Goal: Information Seeking & Learning: Learn about a topic

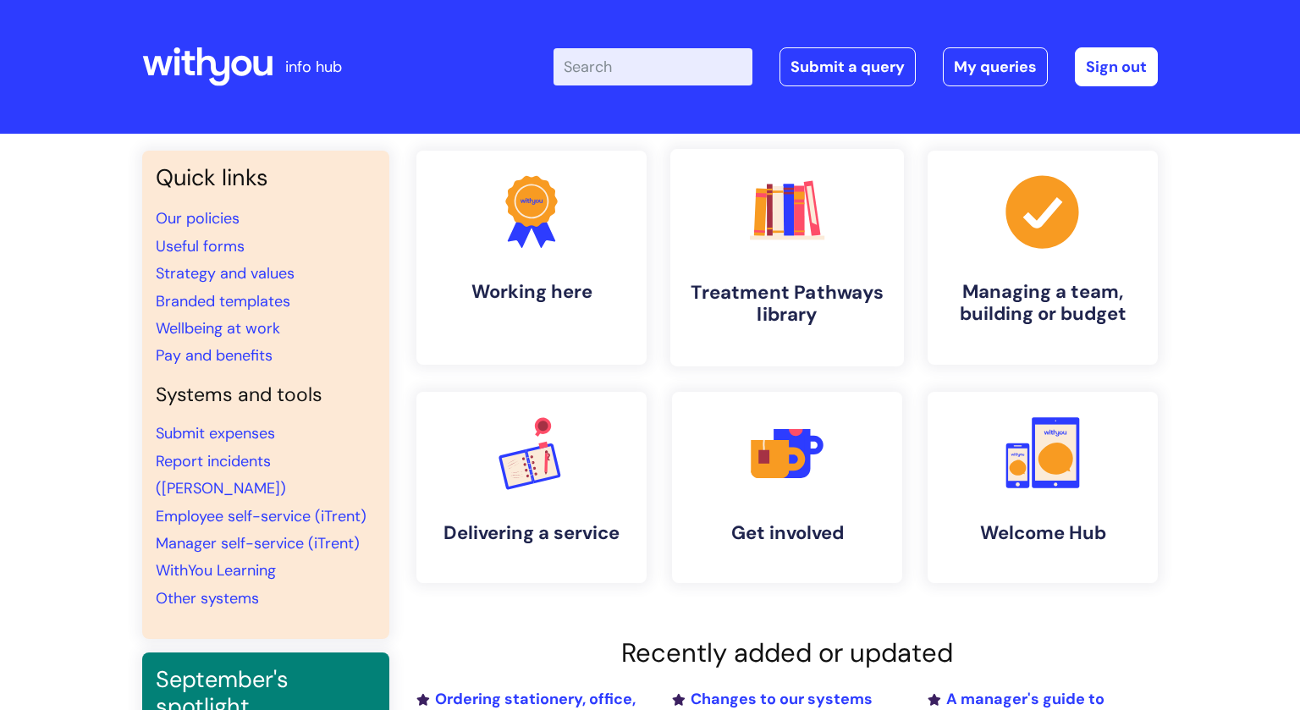
click at [785, 316] on h4 "Treatment Pathways library" at bounding box center [787, 304] width 206 height 46
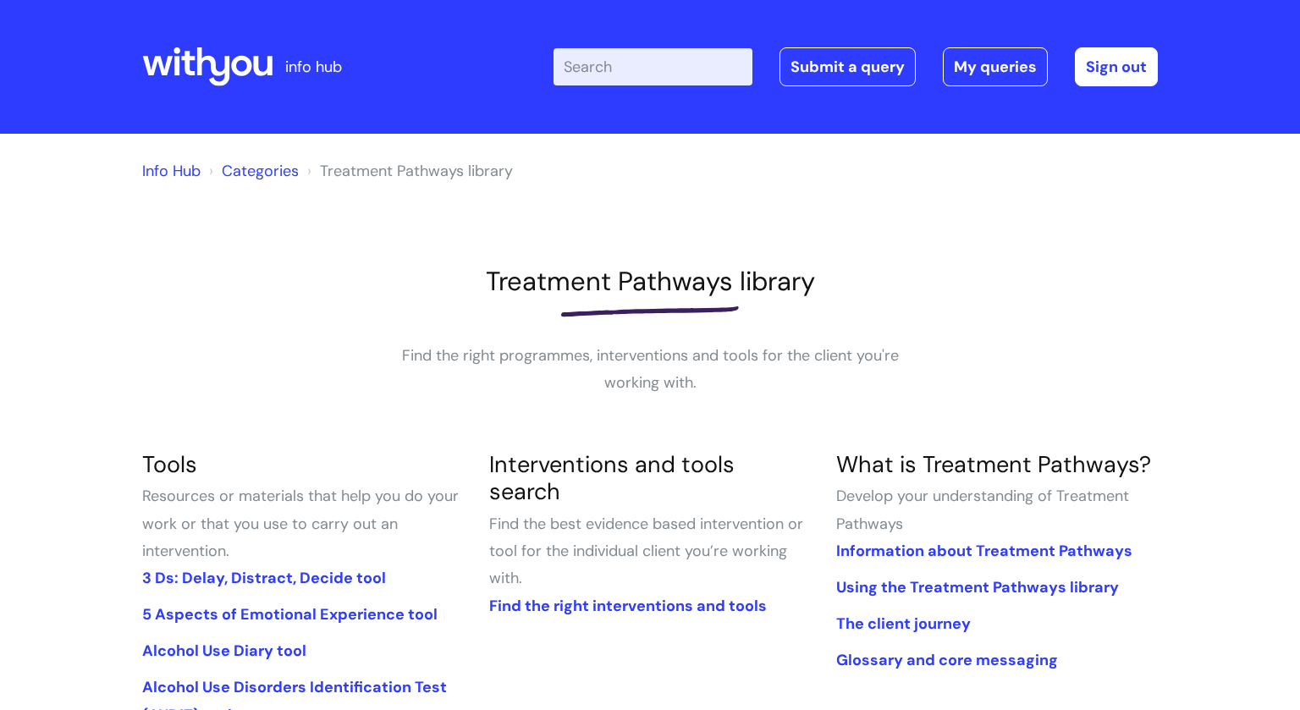
click at [610, 73] on input "Enter your search term here..." at bounding box center [652, 66] width 199 height 37
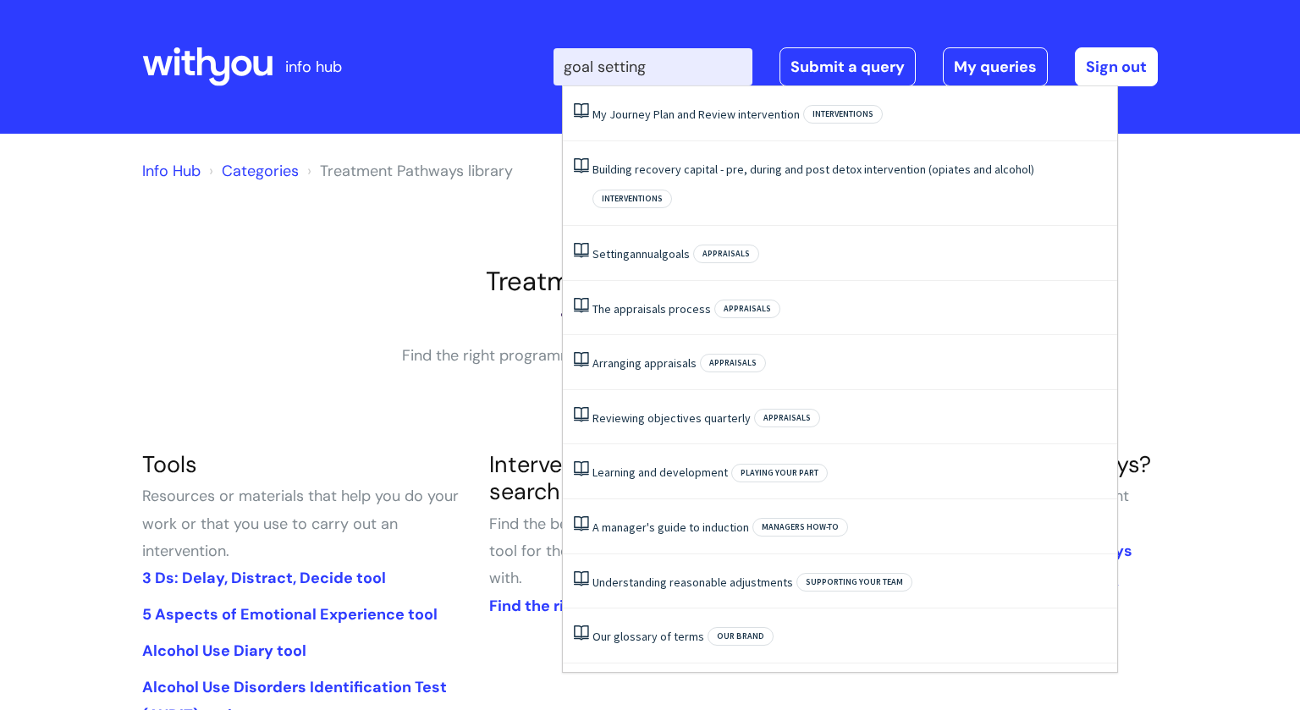
type input "goal setting"
click button "Search" at bounding box center [0, 0] width 0 height 0
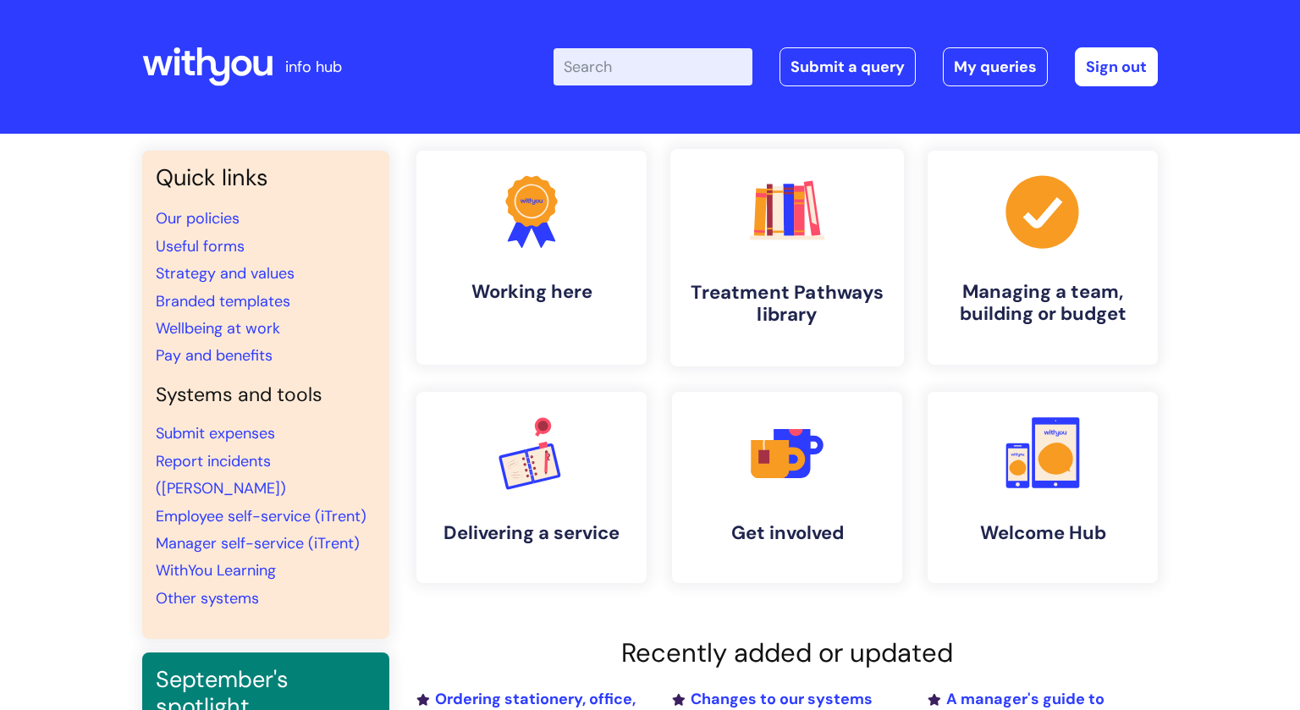
click at [823, 276] on link ".cls-1{fill:#f89b22;}.cls-1,.cls-2,.cls-3,.cls-4,.cls-5,.cls-6,.cls-7{stroke-wi…" at bounding box center [787, 257] width 234 height 217
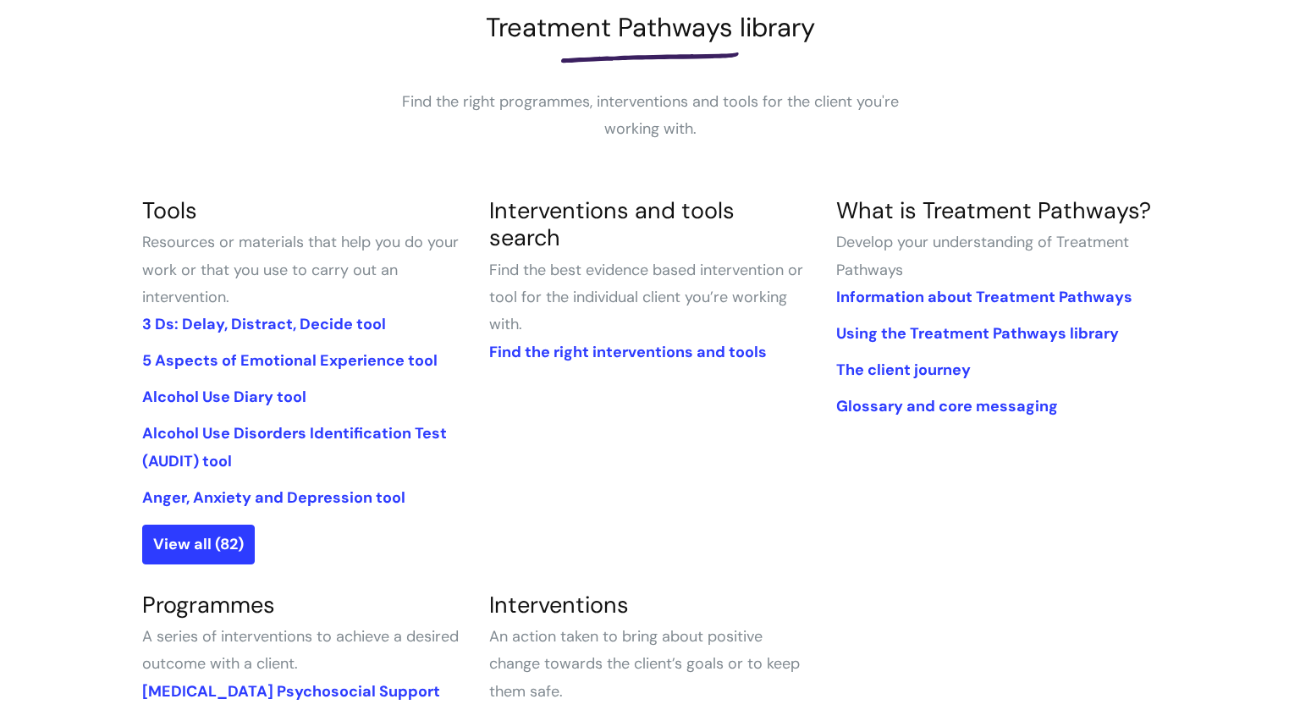
scroll to position [255, 0]
click at [979, 400] on link "Glossary and core messaging" at bounding box center [947, 405] width 222 height 20
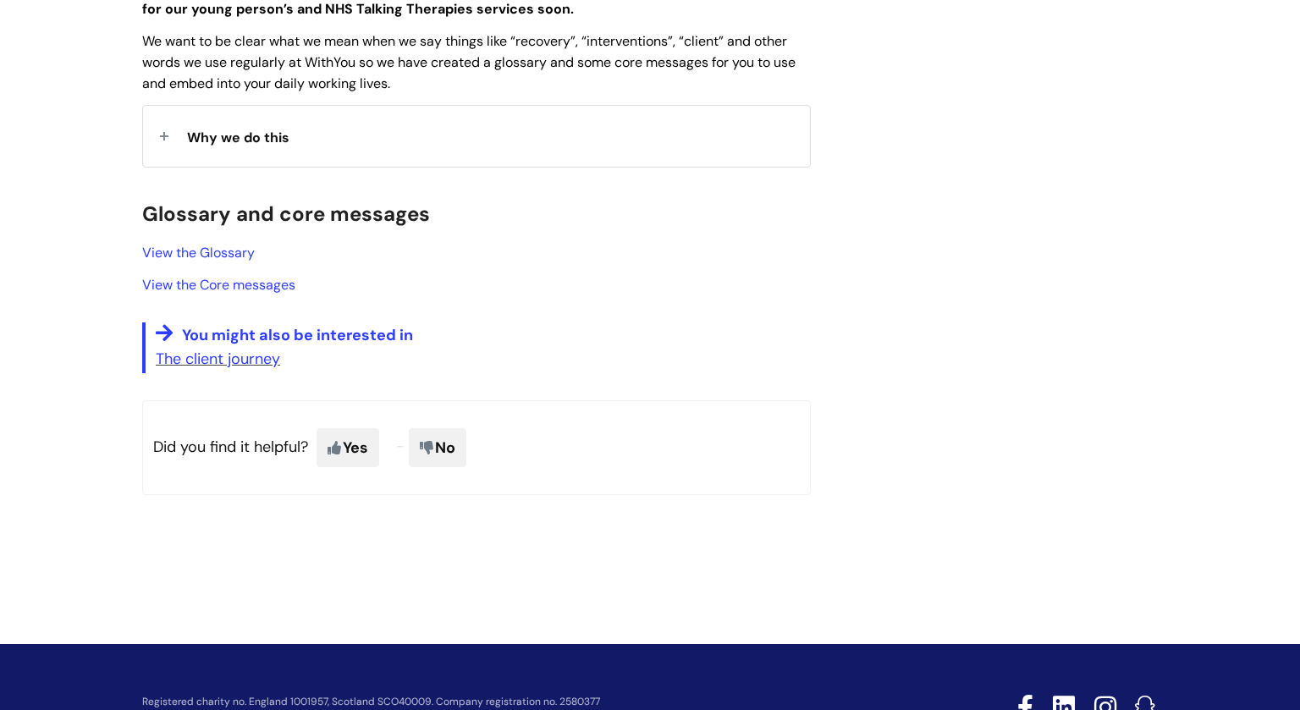
scroll to position [500, 0]
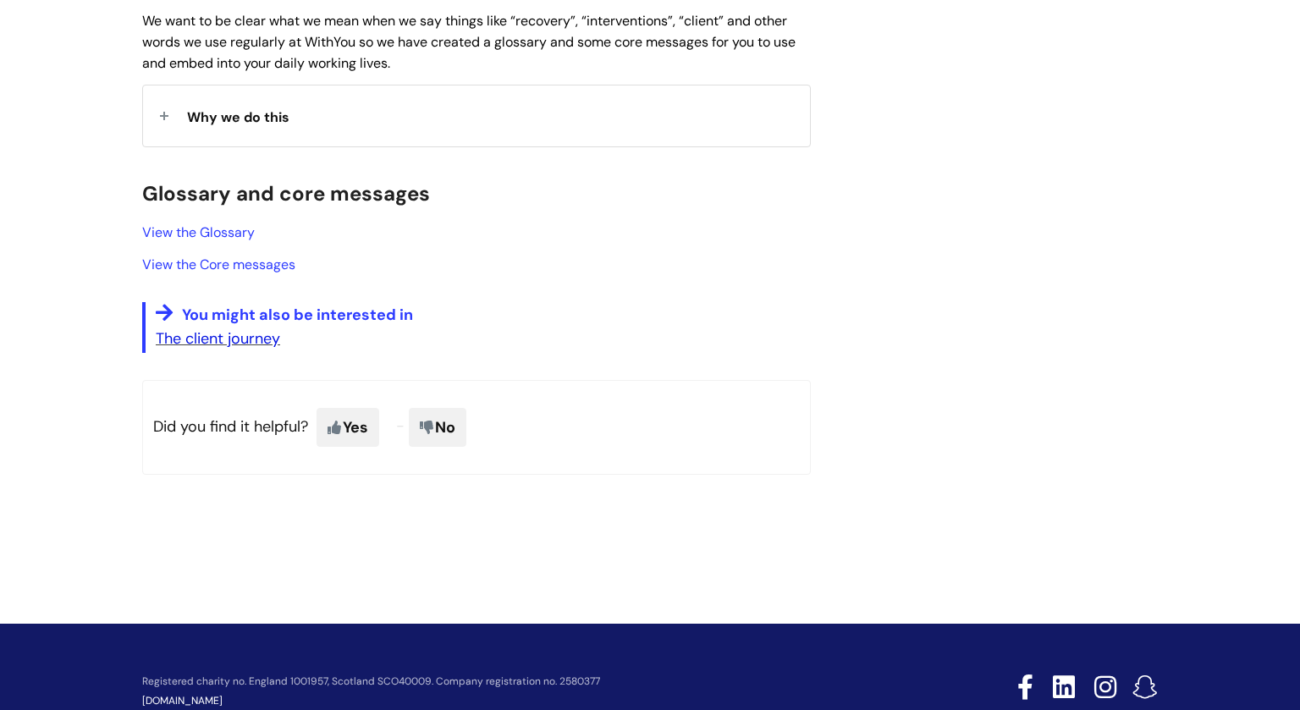
click at [206, 333] on link "The client journey" at bounding box center [218, 338] width 124 height 20
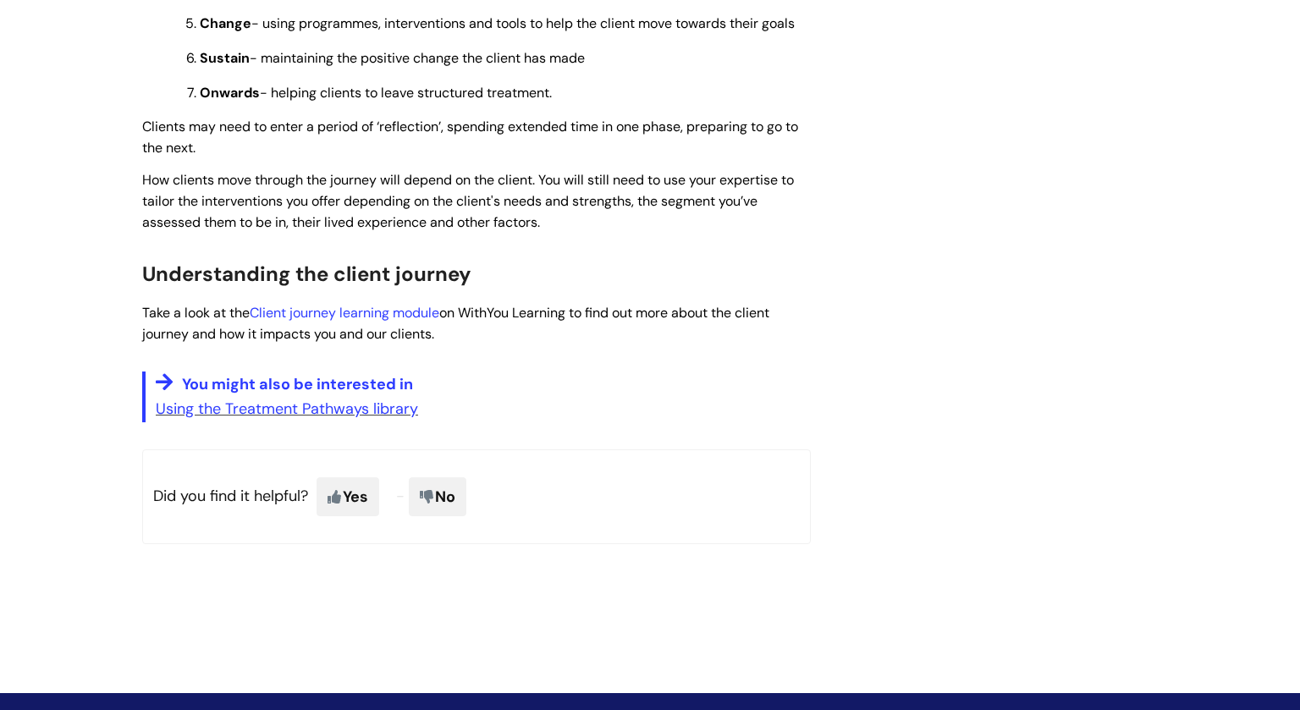
scroll to position [1377, 0]
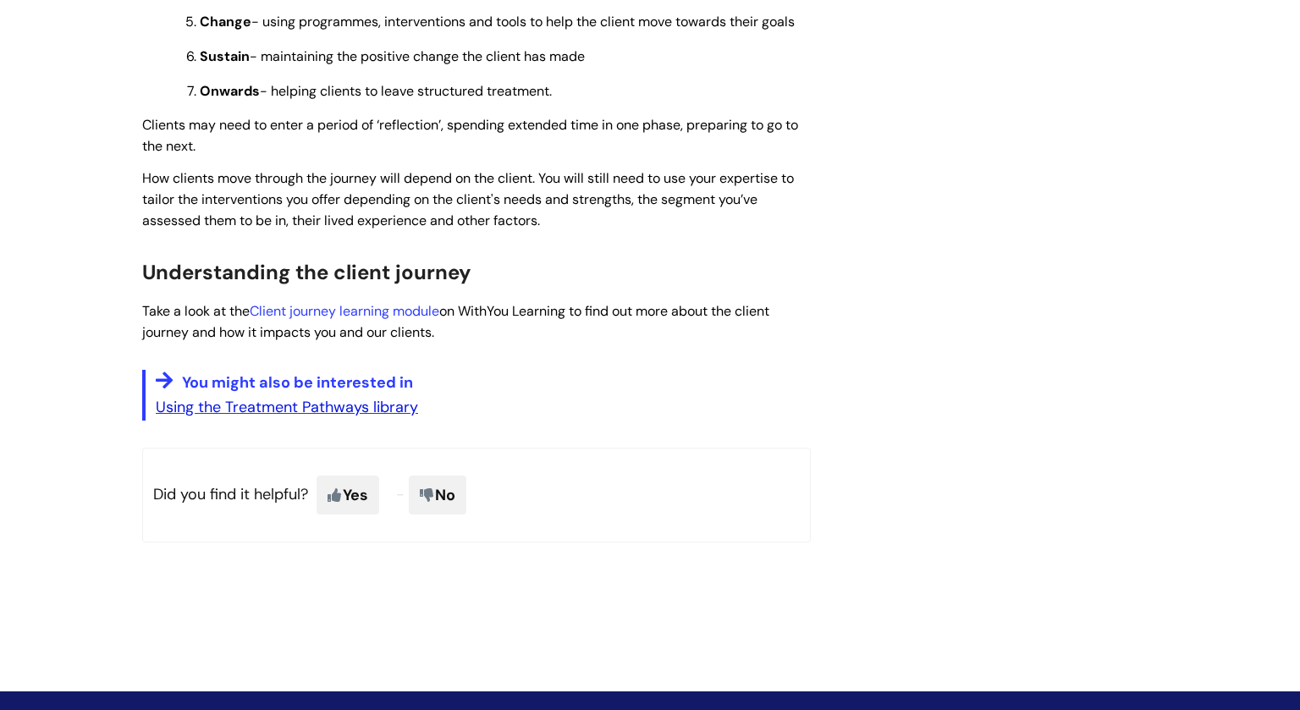
click at [301, 417] on link "Using the Treatment Pathways library" at bounding box center [287, 407] width 262 height 20
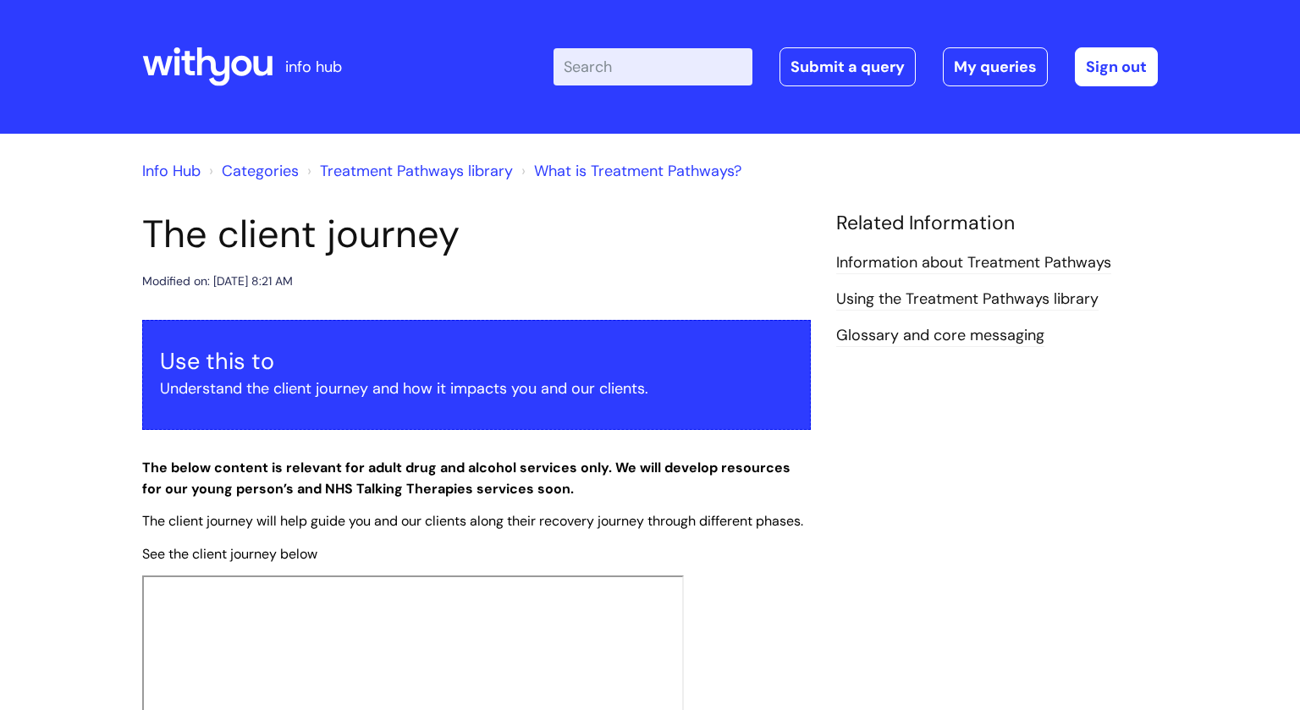
scroll to position [1376, 0]
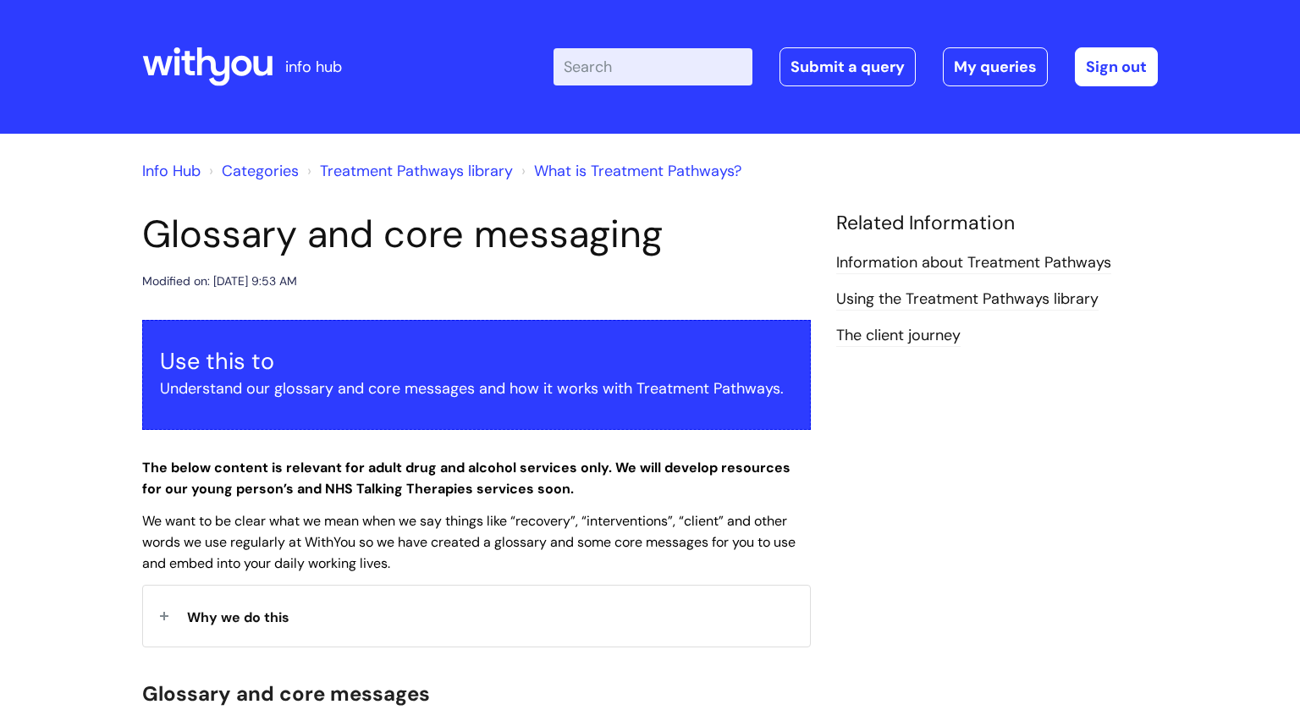
scroll to position [499, 0]
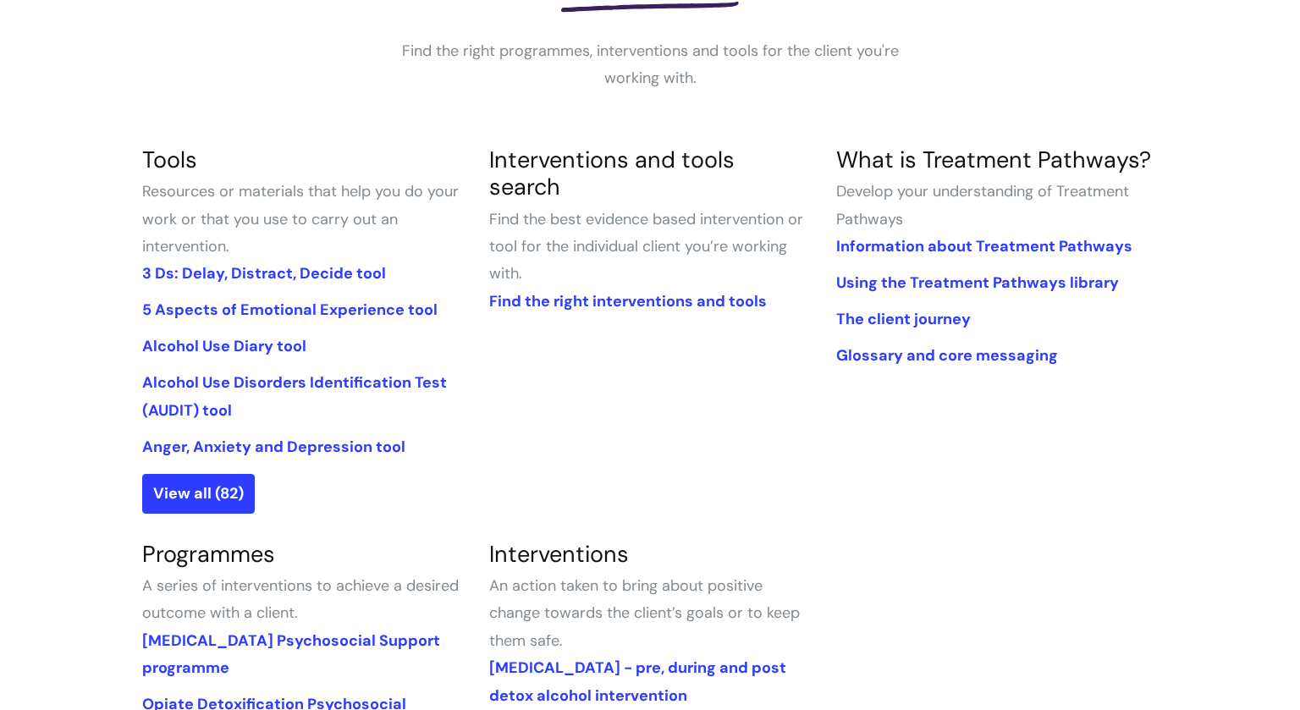
scroll to position [349, 0]
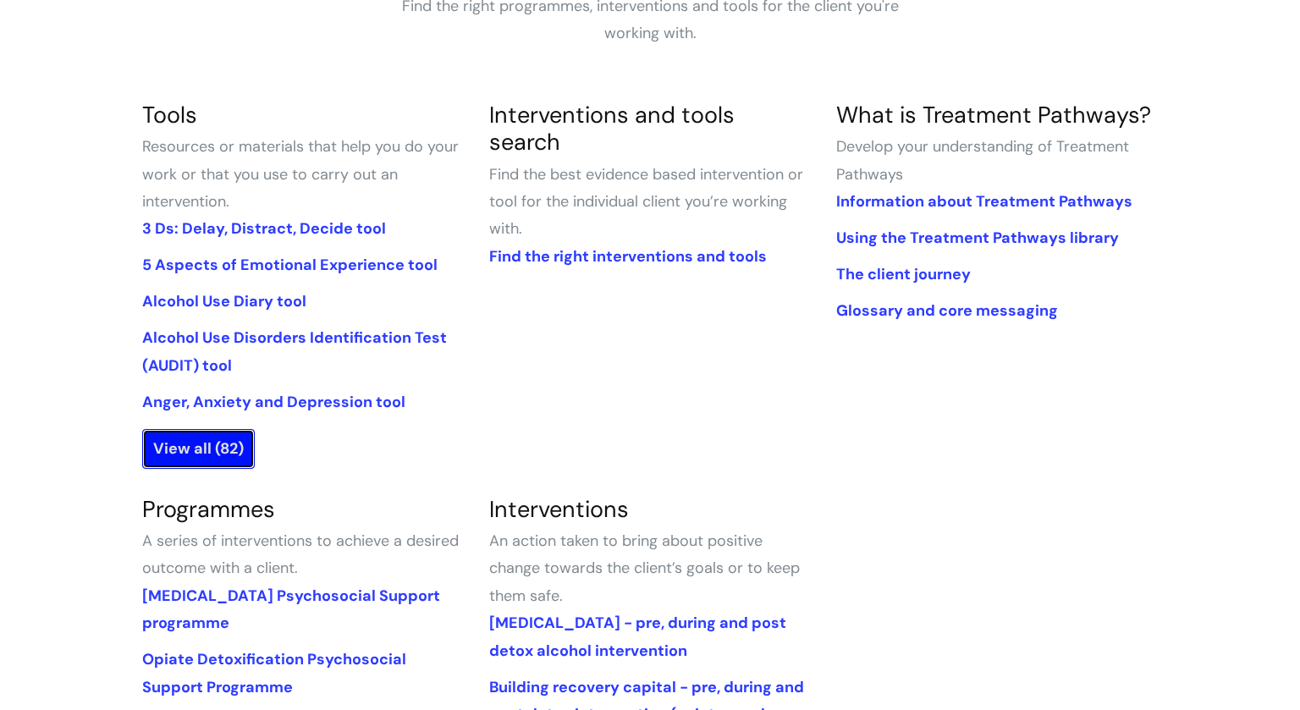
click at [193, 459] on link "View all (82)" at bounding box center [198, 448] width 113 height 39
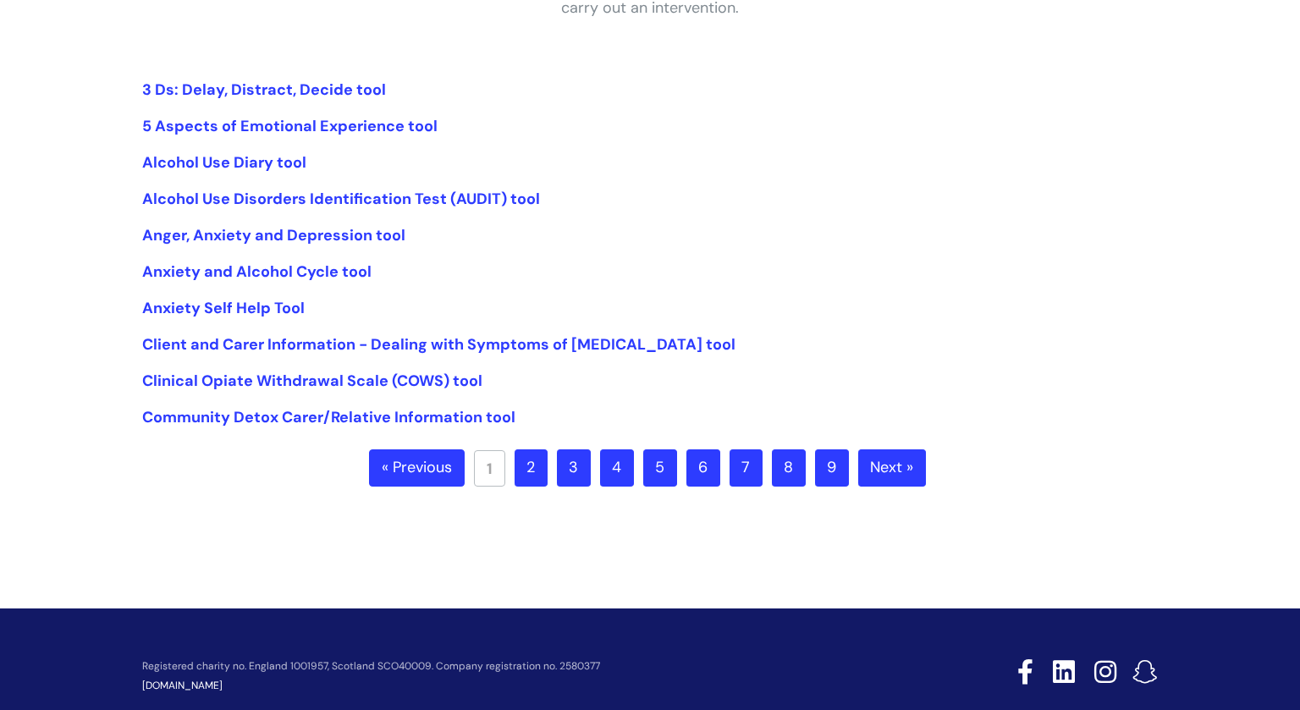
scroll to position [377, 0]
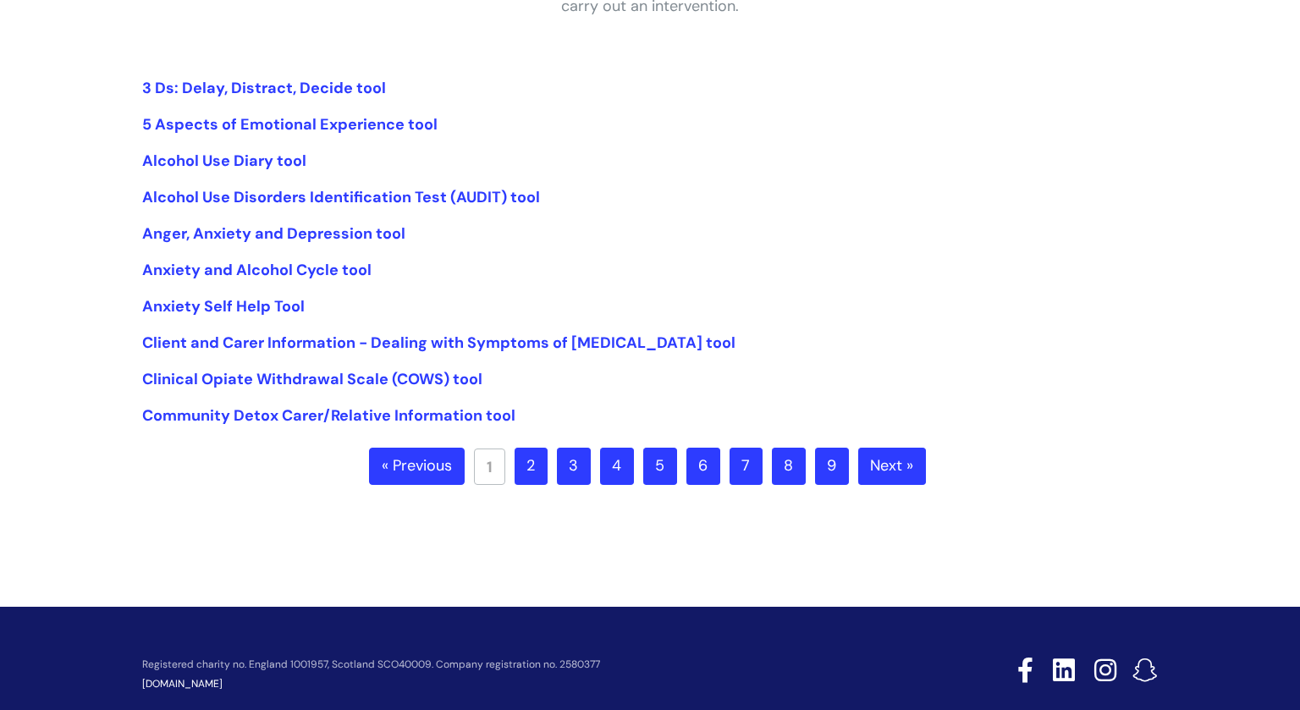
click at [903, 467] on link "Next »" at bounding box center [892, 466] width 68 height 37
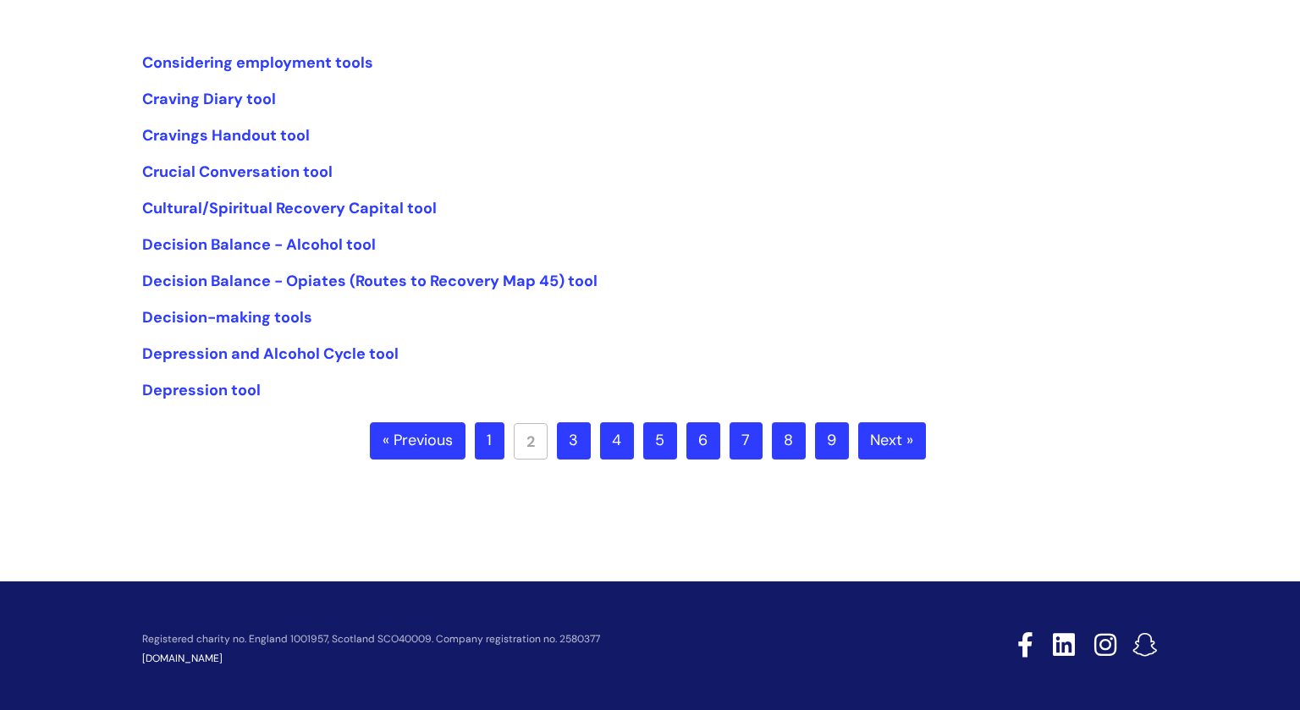
scroll to position [403, 0]
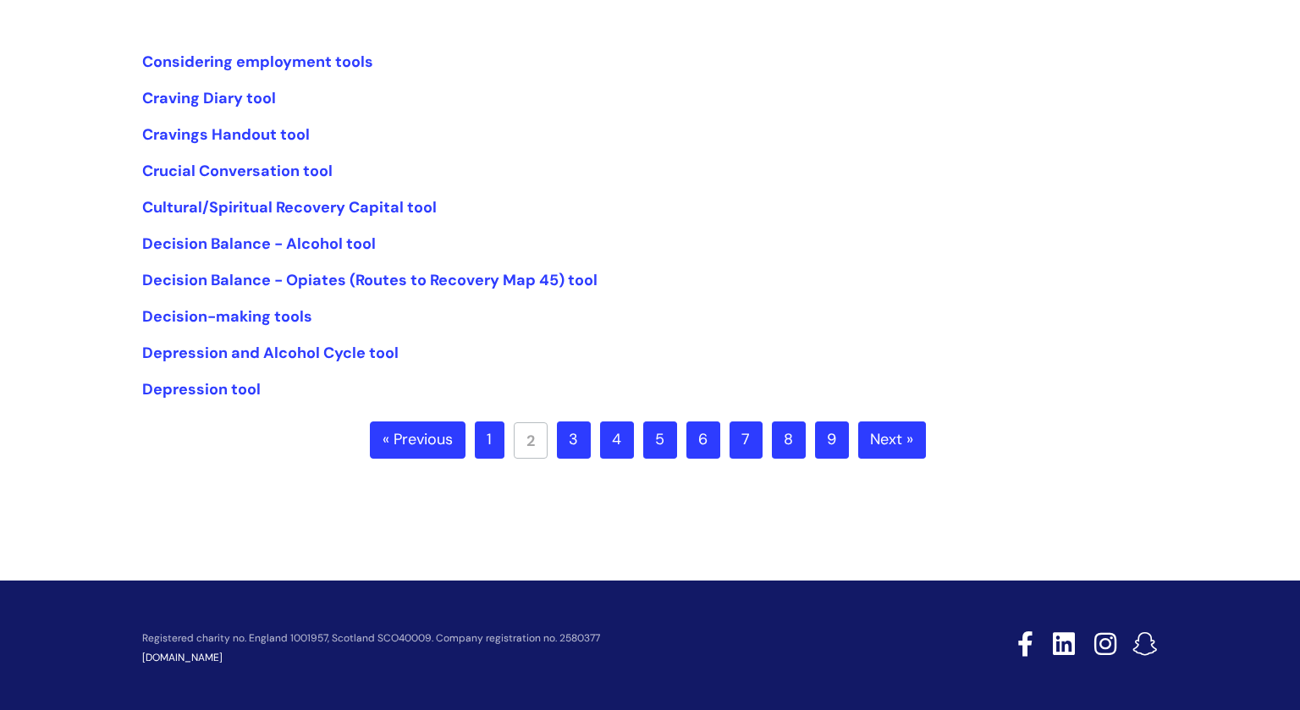
click at [569, 450] on link "3" at bounding box center [574, 439] width 34 height 37
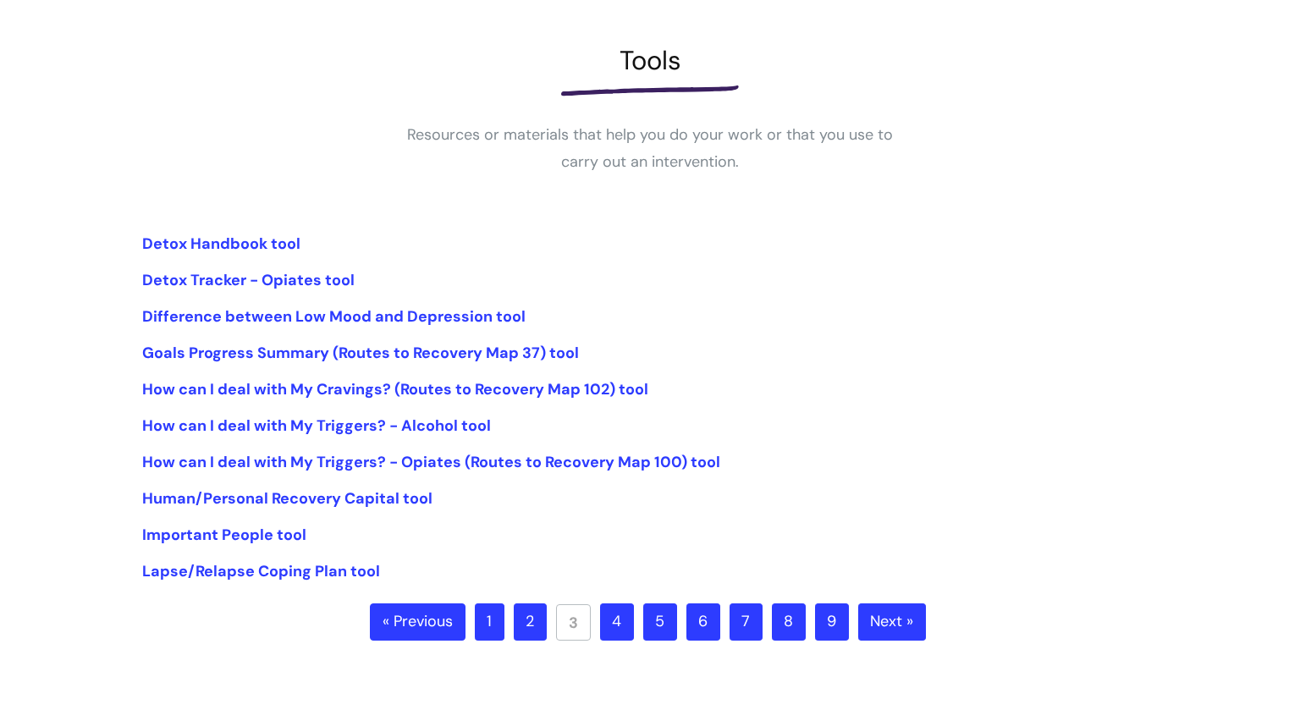
scroll to position [227, 0]
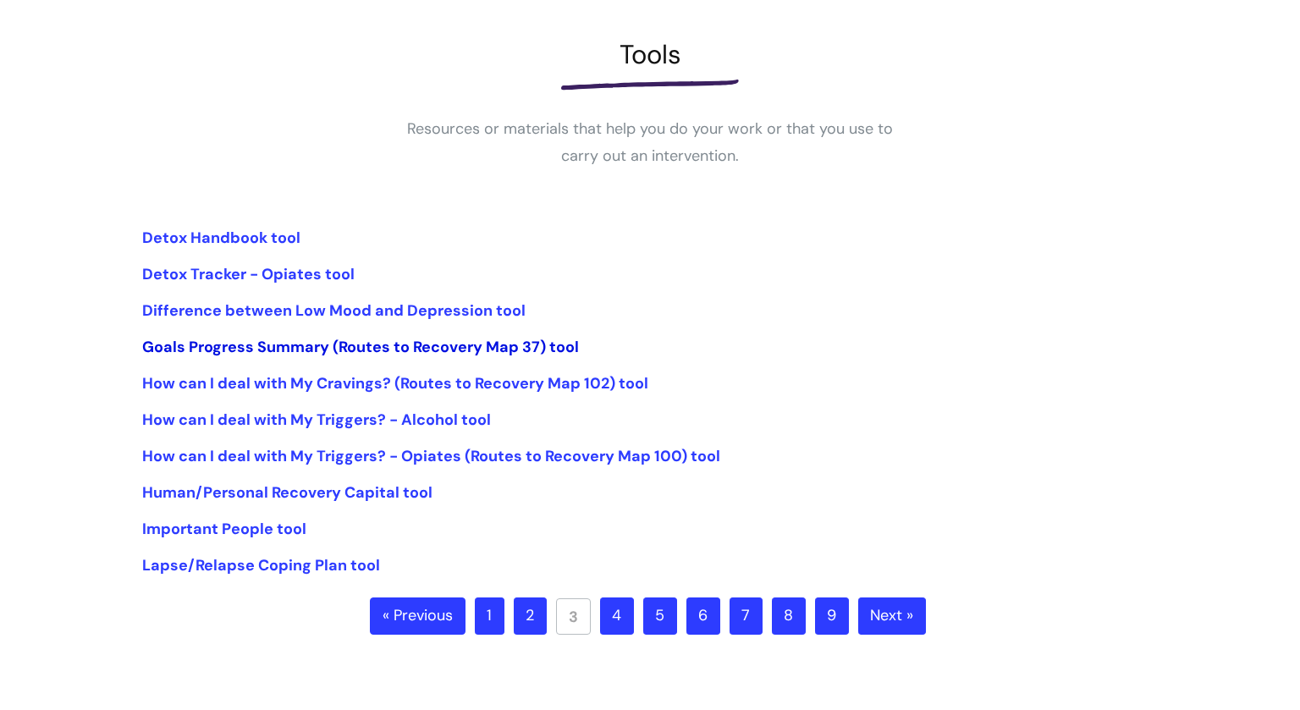
click at [298, 346] on link "Goals Progress Summary (Routes to Recovery Map 37) tool" at bounding box center [360, 347] width 437 height 20
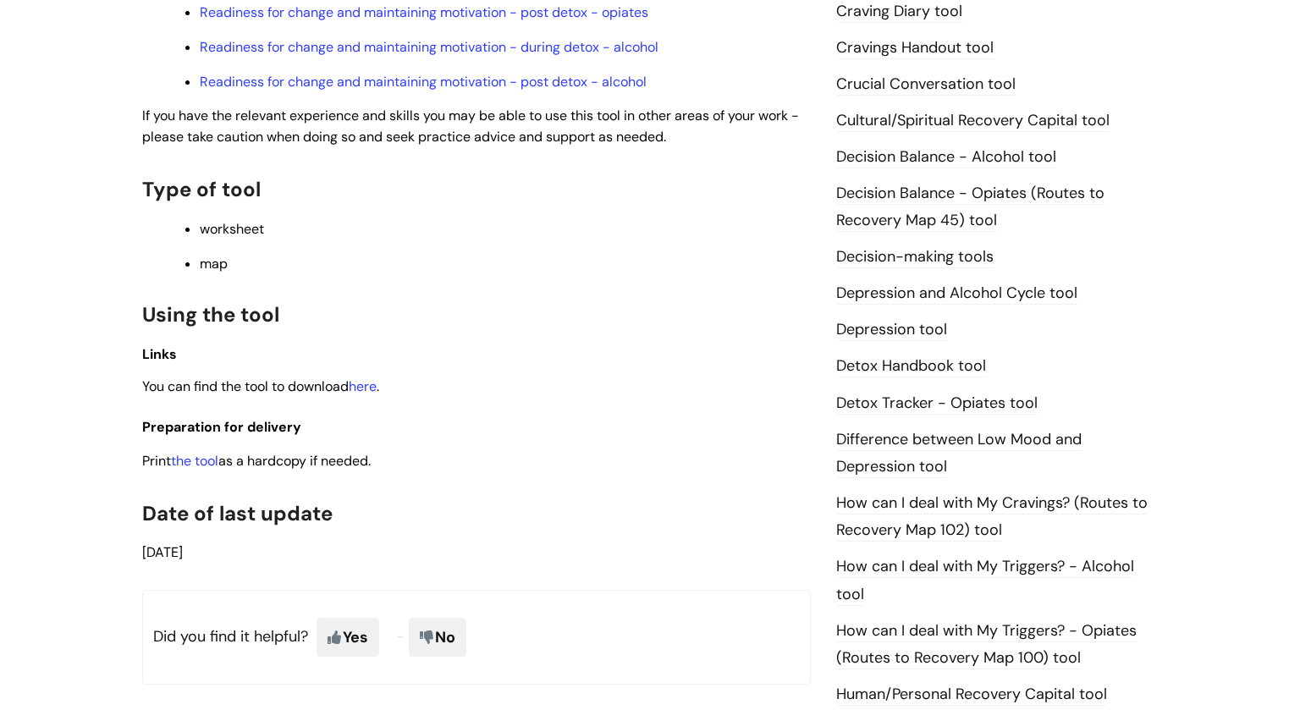
scroll to position [734, 0]
click at [370, 396] on link "here" at bounding box center [363, 387] width 28 height 18
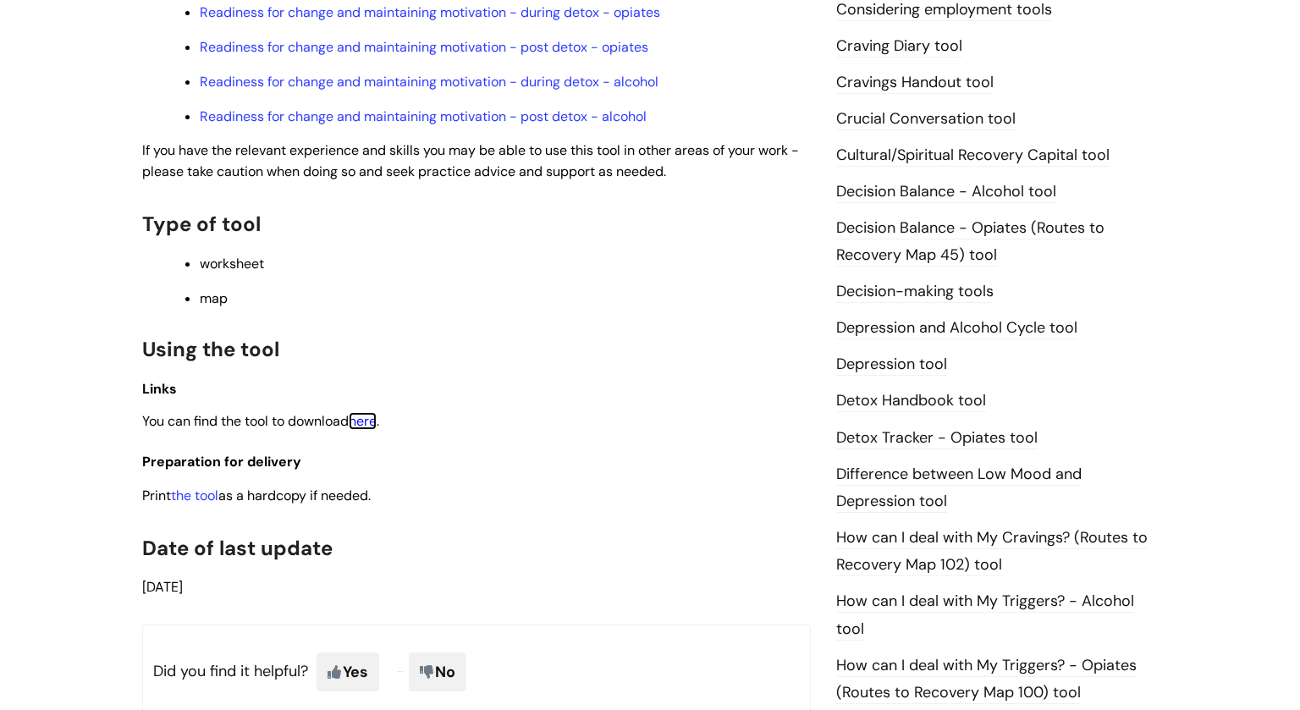
scroll to position [701, 0]
click at [1028, 181] on link "Decision Balance - Alcohol tool" at bounding box center [946, 191] width 220 height 22
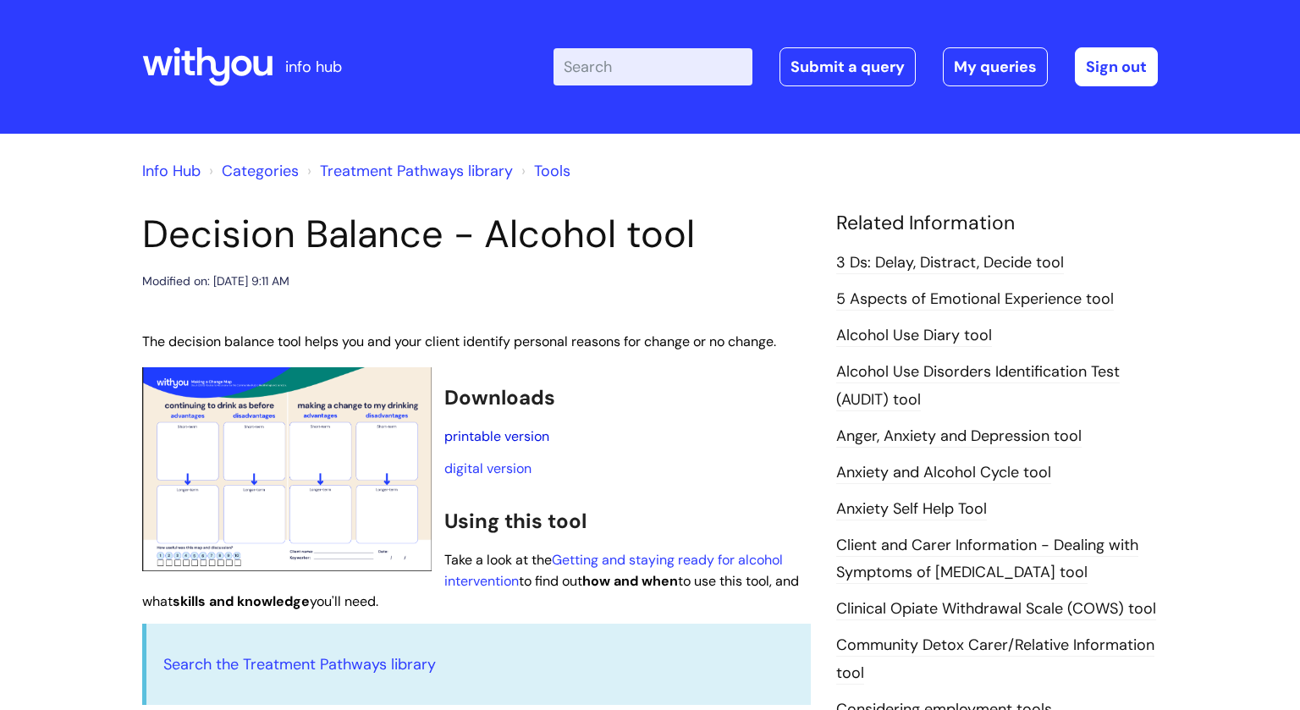
click at [514, 434] on link "printable version" at bounding box center [496, 436] width 105 height 18
